Goal: Task Accomplishment & Management: Use online tool/utility

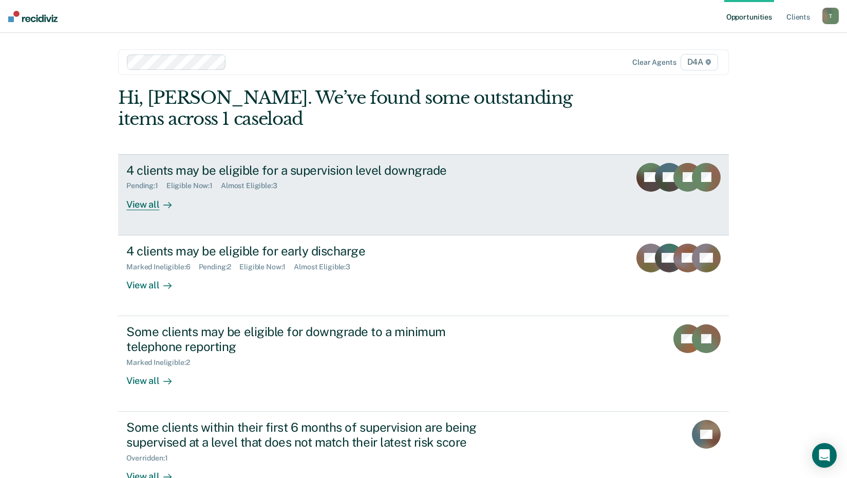
click at [154, 207] on div "View all" at bounding box center [155, 200] width 58 height 20
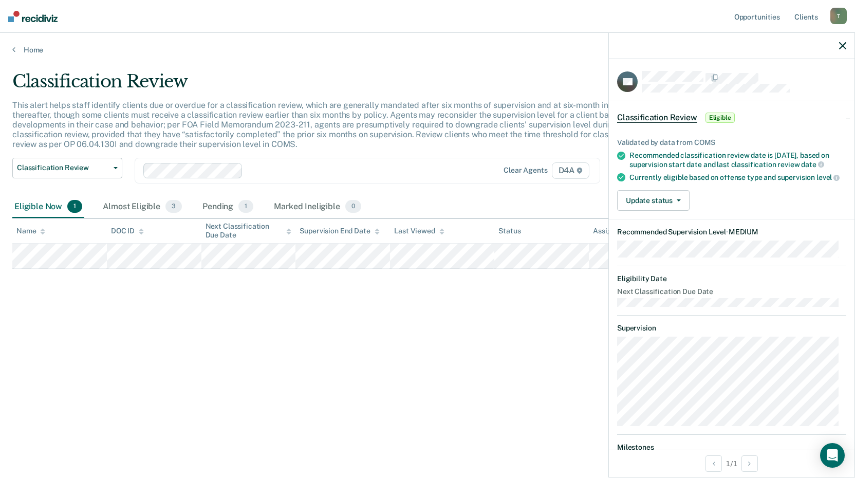
click at [443, 65] on main "Classification Review This alert helps staff identify clients due or overdue fo…" at bounding box center [427, 264] width 855 height 420
drag, startPoint x: 308, startPoint y: 331, endPoint x: 532, endPoint y: 177, distance: 272.1
click at [319, 319] on div "Classification Review This alert helps staff identify clients due or overdue fo…" at bounding box center [427, 236] width 830 height 330
click at [845, 45] on icon "button" at bounding box center [842, 45] width 7 height 7
